Goal: Check status

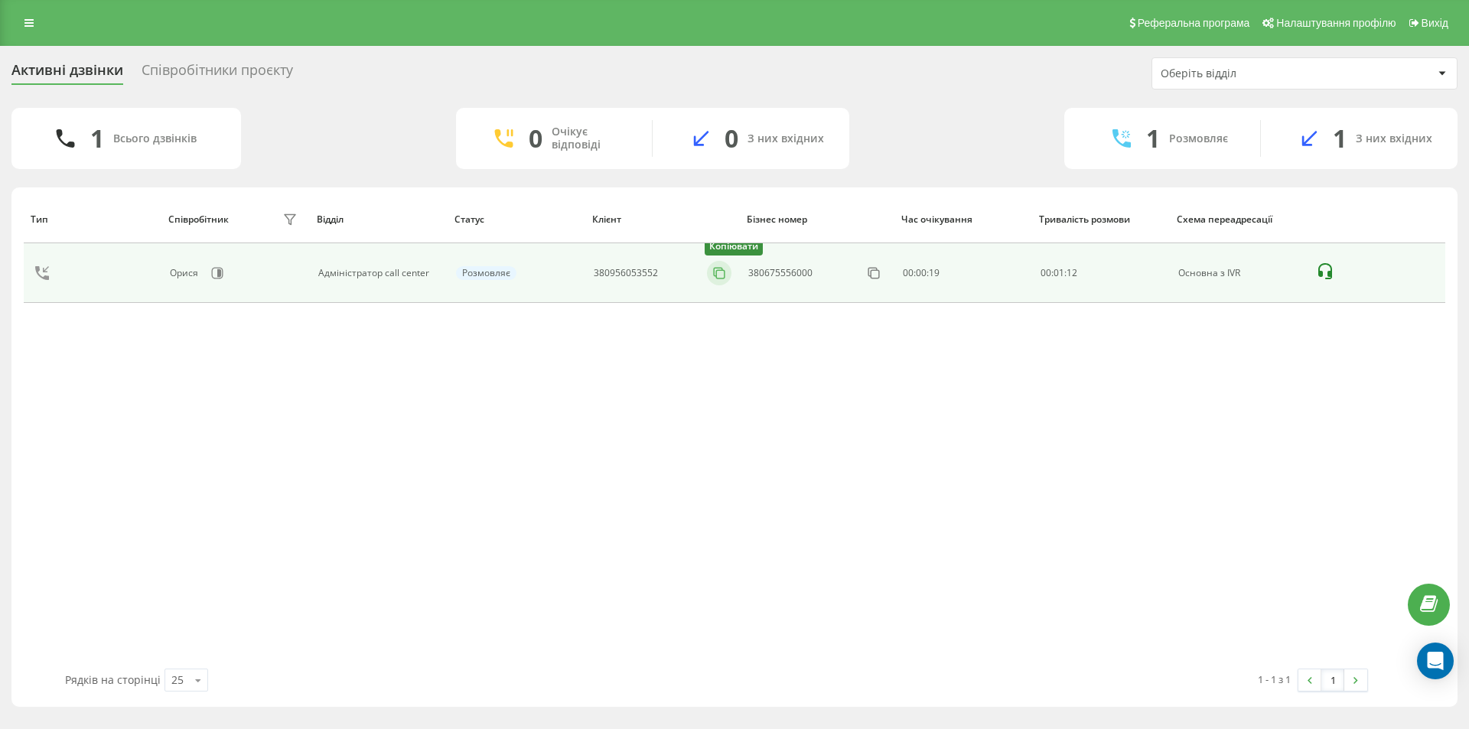
click at [717, 275] on rect at bounding box center [720, 274] width 8 height 8
click at [722, 276] on icon at bounding box center [719, 273] width 15 height 15
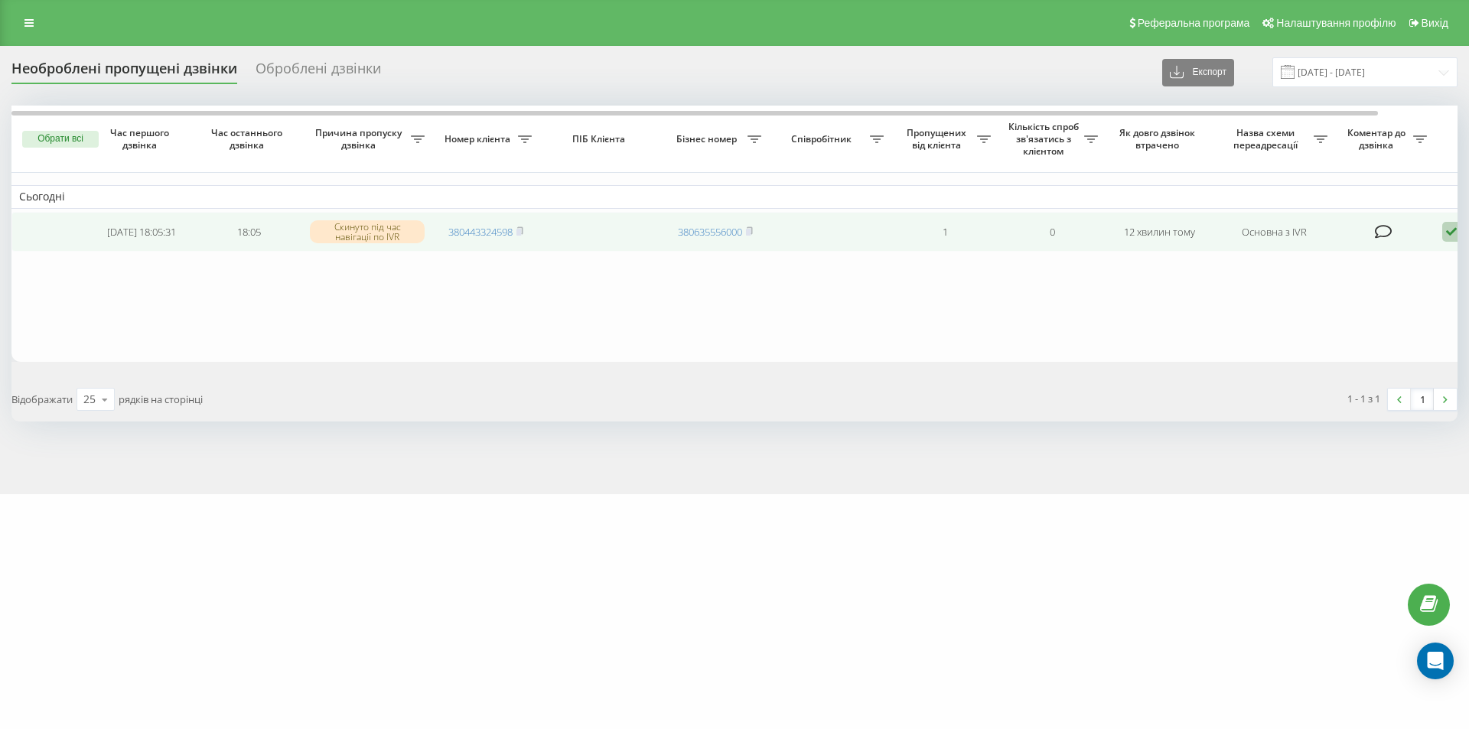
click at [1450, 233] on icon at bounding box center [1451, 232] width 18 height 21
click at [1312, 313] on span "Клієнт передзвонив сам з іншого номера" at bounding box center [1365, 311] width 219 height 15
